Goal: Information Seeking & Learning: Understand process/instructions

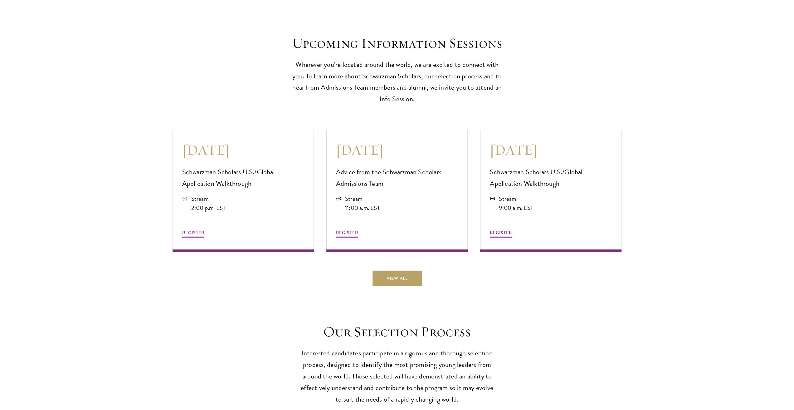
scroll to position [1810, 0]
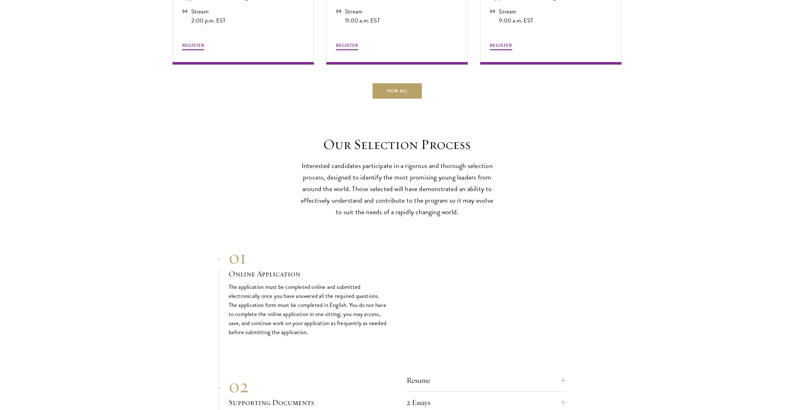
click at [461, 191] on p "Interested candidates participate in a rigorous and thorough selection process,…" at bounding box center [398, 189] width 194 height 58
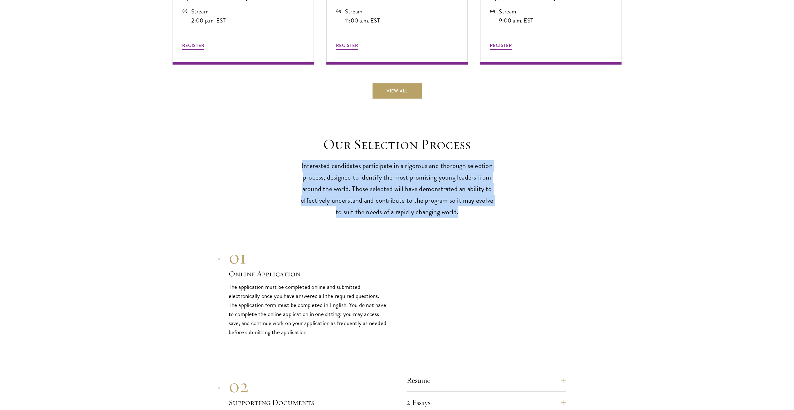
click at [461, 191] on p "Interested candidates participate in a rigorous and thorough selection process,…" at bounding box center [398, 189] width 194 height 58
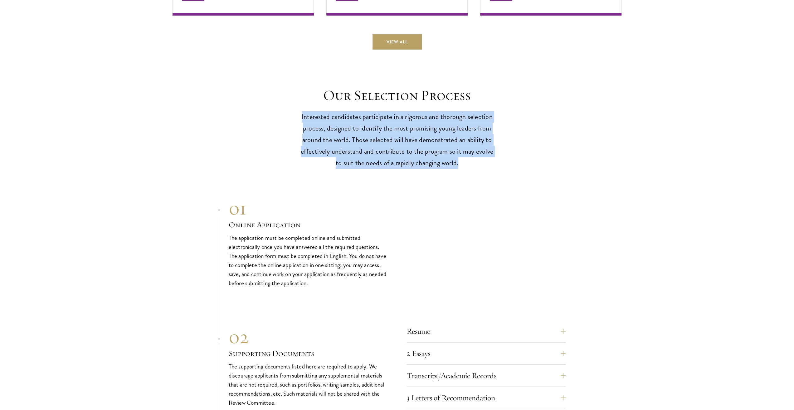
scroll to position [1935, 0]
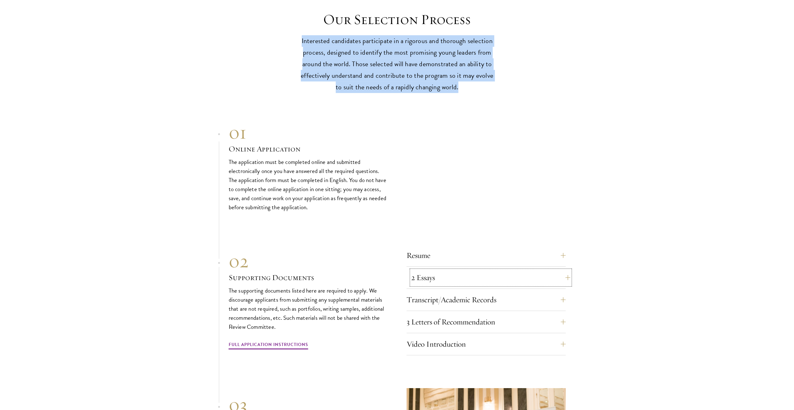
click at [447, 277] on button "2 Essays" at bounding box center [490, 277] width 159 height 15
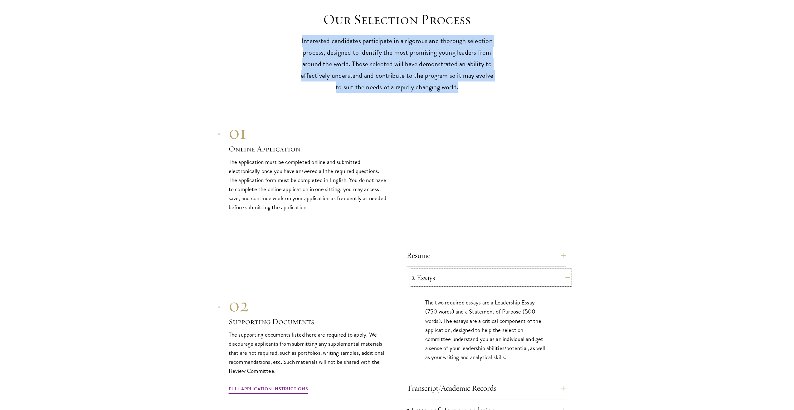
click at [447, 277] on button "2 Essays" at bounding box center [490, 277] width 159 height 15
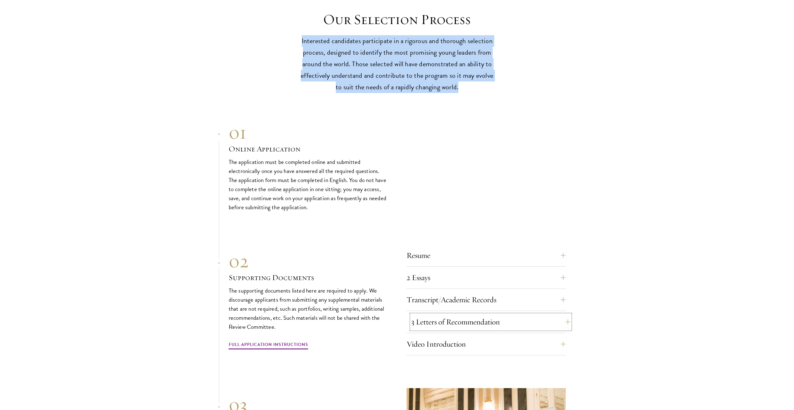
click at [436, 320] on button "3 Letters of Recommendation" at bounding box center [490, 321] width 159 height 15
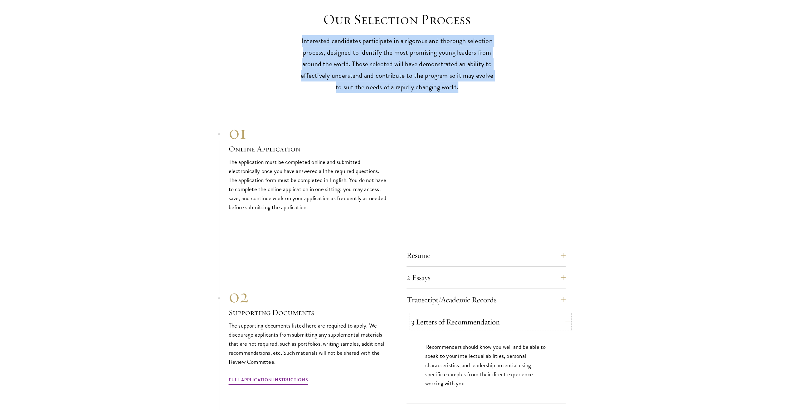
click at [436, 318] on button "3 Letters of Recommendation" at bounding box center [490, 321] width 159 height 15
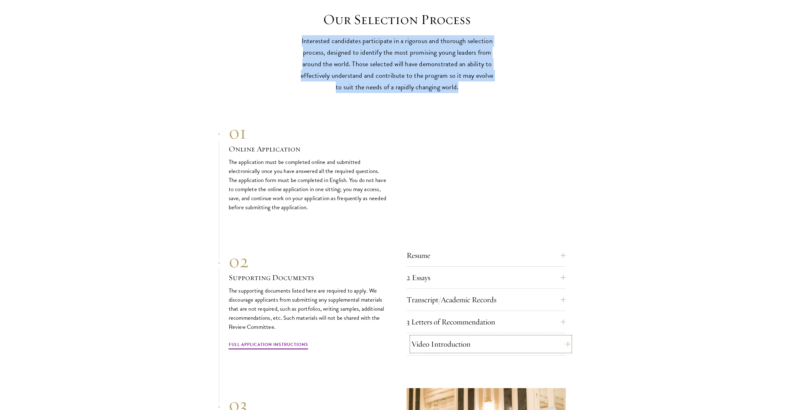
click at [432, 336] on button "Video Introduction" at bounding box center [490, 343] width 159 height 15
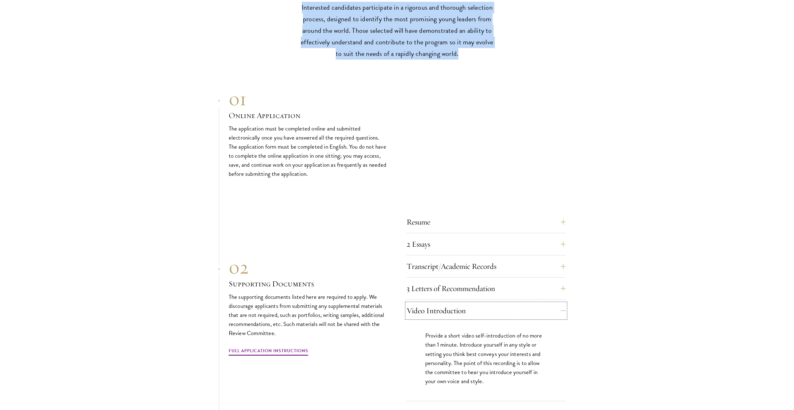
scroll to position [2029, 0]
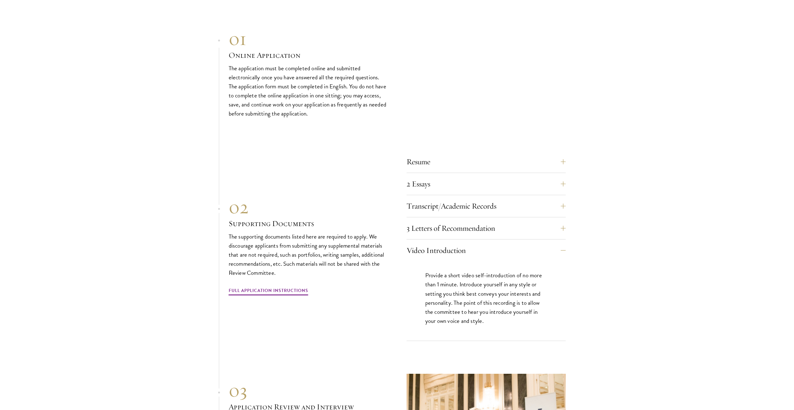
click at [440, 314] on p "Provide a short video self-introduction of no more than 1 minute. Introduce you…" at bounding box center [486, 298] width 122 height 54
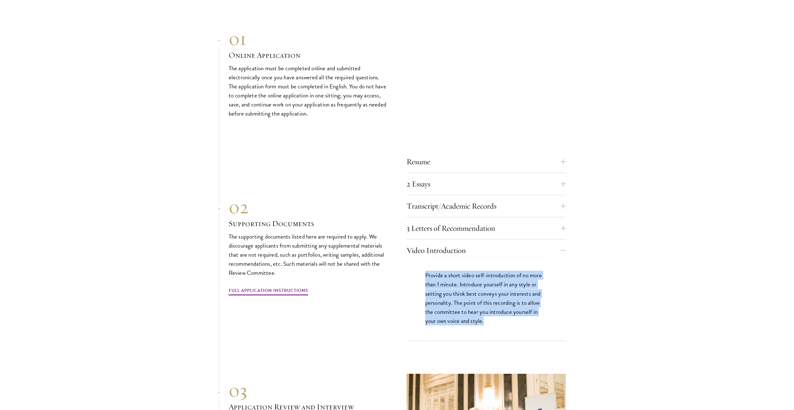
click at [440, 314] on p "Provide a short video self-introduction of no more than 1 minute. Introduce you…" at bounding box center [486, 298] width 122 height 54
click at [441, 309] on p "Provide a short video self-introduction of no more than 1 minute. Introduce you…" at bounding box center [486, 298] width 122 height 54
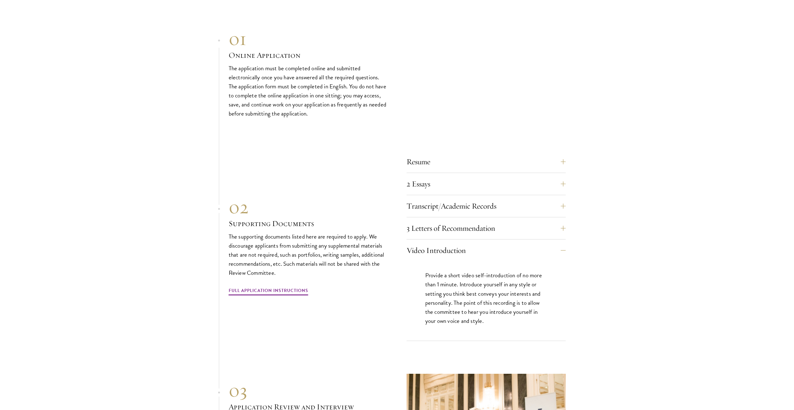
click at [441, 309] on p "Provide a short video self-introduction of no more than 1 minute. Introduce you…" at bounding box center [486, 298] width 122 height 54
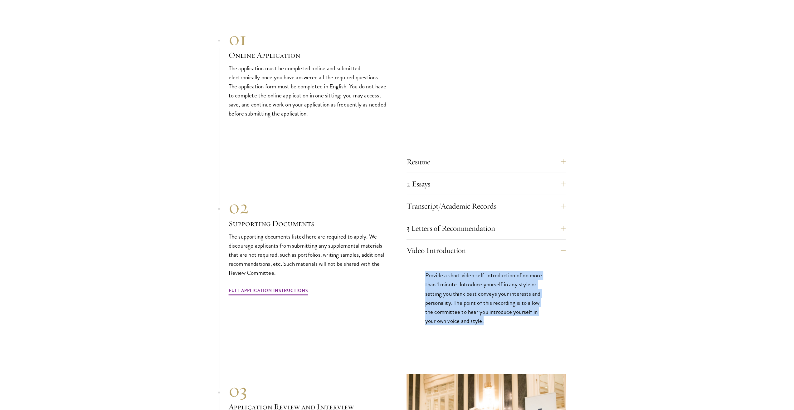
click at [441, 309] on p "Provide a short video self-introduction of no more than 1 minute. Introduce you…" at bounding box center [486, 298] width 122 height 54
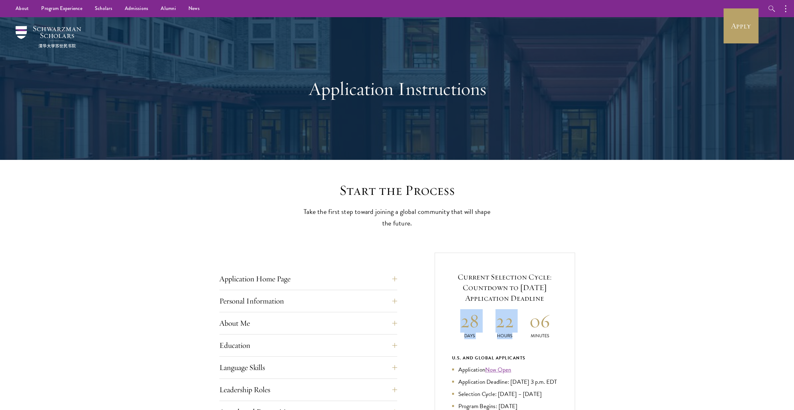
drag, startPoint x: 463, startPoint y: 316, endPoint x: 565, endPoint y: 317, distance: 102.7
click at [565, 317] on div "Current Selection Cycle: Countdown to [DATE] Application Deadline 28 Days 22 Ho…" at bounding box center [505, 406] width 140 height 308
drag, startPoint x: 463, startPoint y: 319, endPoint x: 563, endPoint y: 314, distance: 99.7
click at [563, 314] on div "Current Selection Cycle: Countdown to [DATE] Application Deadline 28 Days 22 Ho…" at bounding box center [505, 406] width 140 height 308
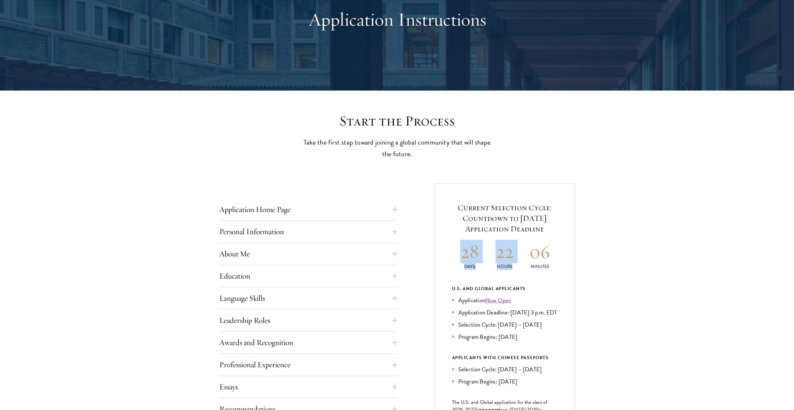
scroll to position [156, 0]
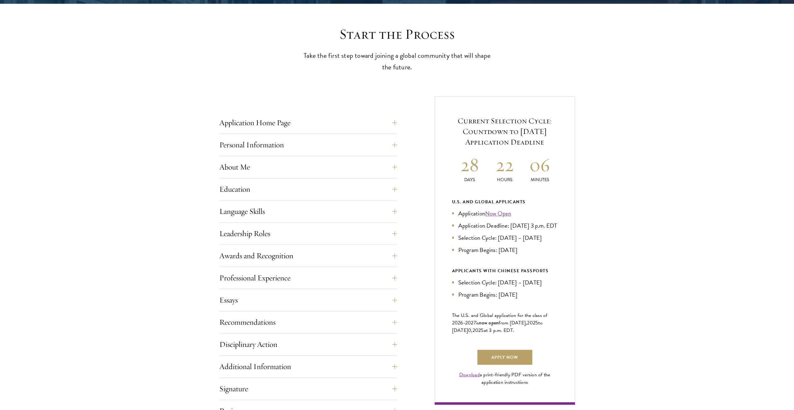
click at [570, 316] on div "Current Selection Cycle: Countdown to [DATE] Application Deadline 28 Days 22 Ho…" at bounding box center [505, 250] width 140 height 308
click at [335, 236] on button "Leadership Roles" at bounding box center [313, 233] width 178 height 15
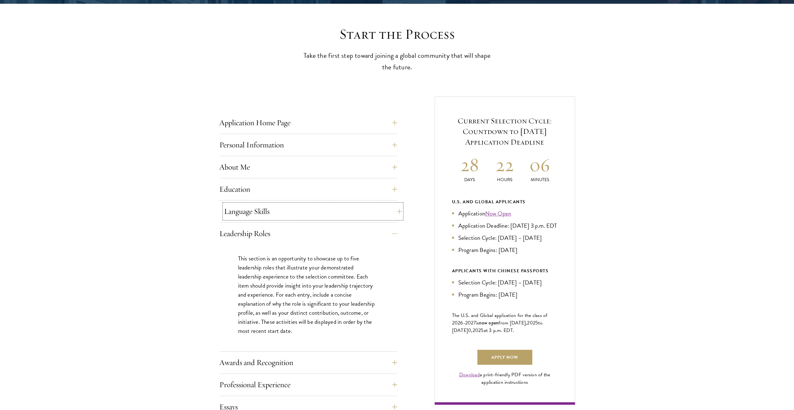
click at [321, 213] on button "Language Skills" at bounding box center [313, 211] width 178 height 15
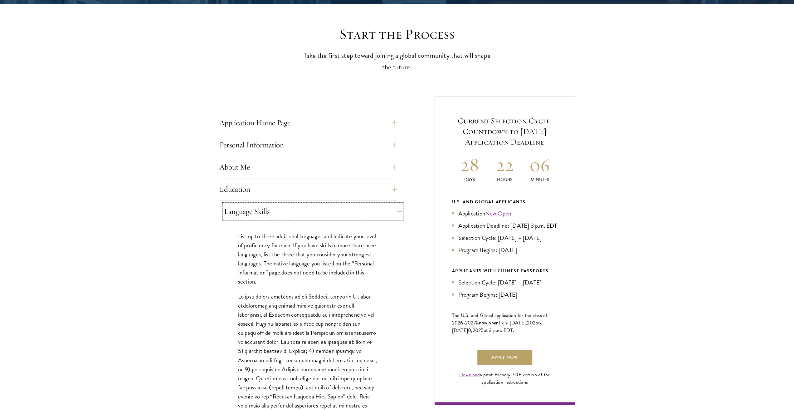
click at [317, 214] on button "Language Skills" at bounding box center [313, 211] width 178 height 15
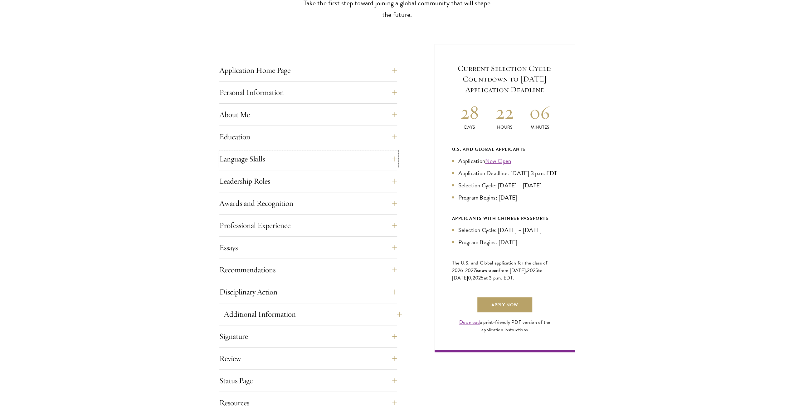
scroll to position [281, 0]
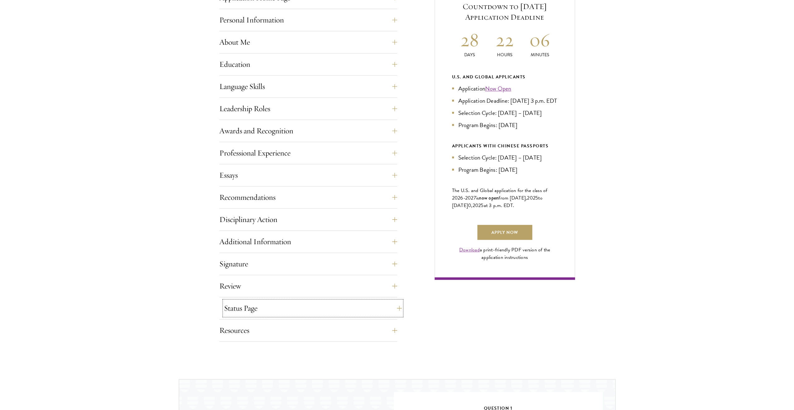
click at [260, 309] on button "Status Page" at bounding box center [313, 308] width 178 height 15
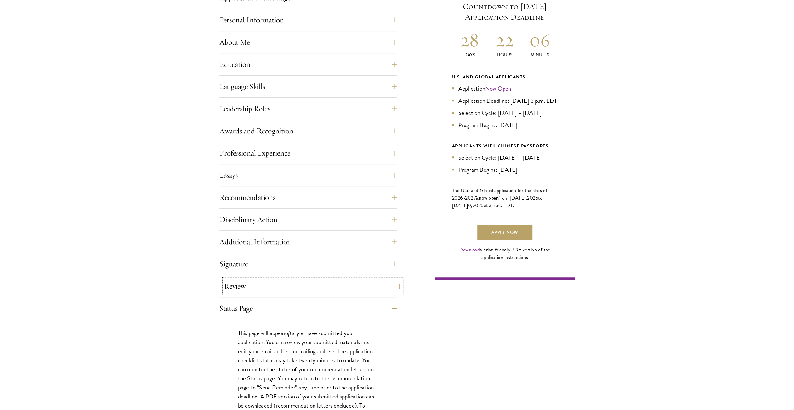
click at [259, 282] on button "Review" at bounding box center [313, 285] width 178 height 15
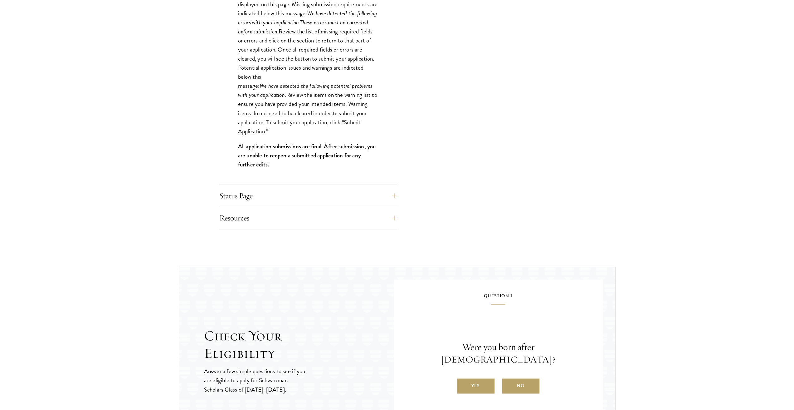
scroll to position [655, 0]
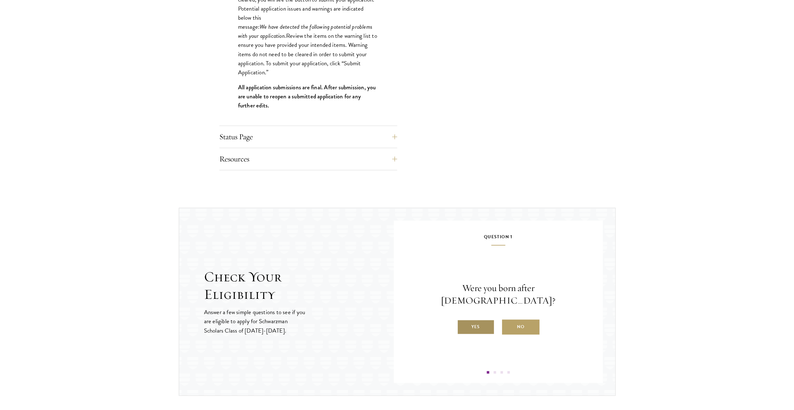
click at [478, 319] on label "Yes" at bounding box center [475, 326] width 37 height 15
click at [463, 320] on input "Yes" at bounding box center [460, 323] width 6 height 6
click at [476, 329] on label "Yes" at bounding box center [475, 326] width 37 height 15
click at [463, 326] on input "Yes" at bounding box center [460, 323] width 6 height 6
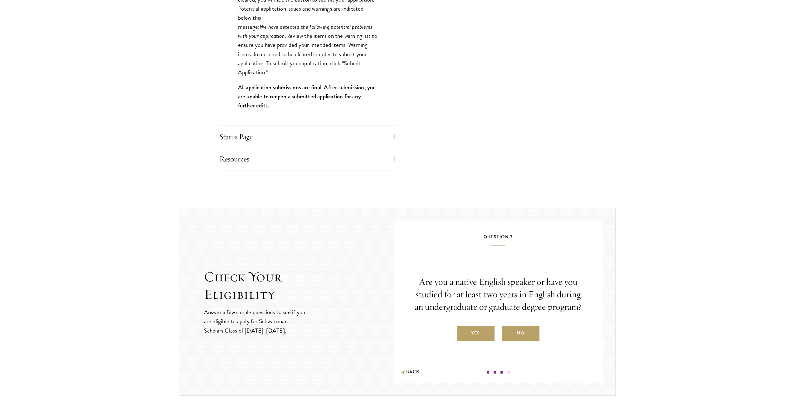
click at [476, 329] on label "Yes" at bounding box center [475, 333] width 37 height 15
click at [463, 329] on input "Yes" at bounding box center [460, 329] width 6 height 6
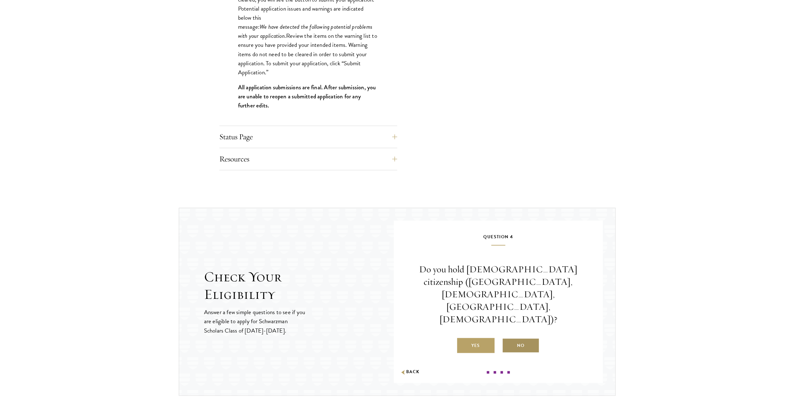
click at [516, 338] on label "No" at bounding box center [520, 345] width 37 height 15
click at [508, 339] on input "No" at bounding box center [505, 342] width 6 height 6
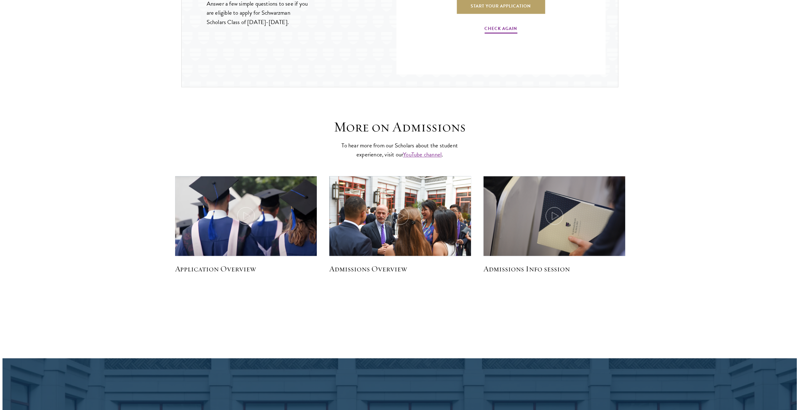
scroll to position [968, 0]
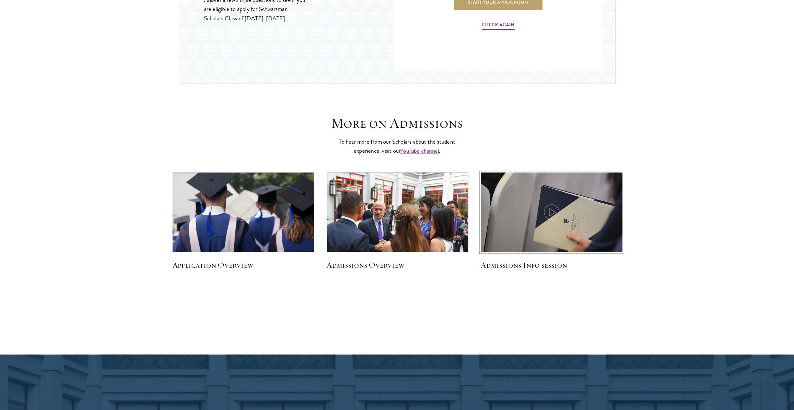
click at [526, 237] on img at bounding box center [551, 219] width 150 height 100
